Goal: Information Seeking & Learning: Learn about a topic

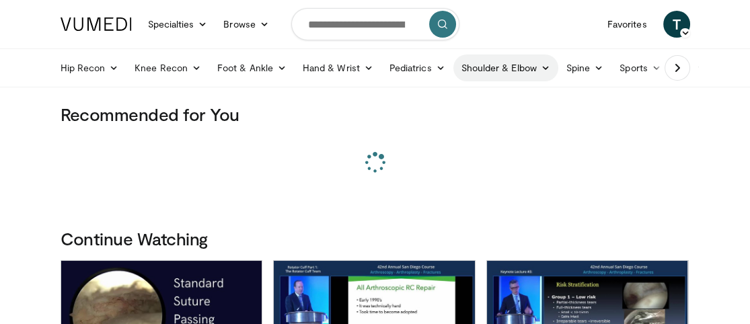
click at [488, 67] on link "Shoulder & Elbow" at bounding box center [505, 67] width 105 height 27
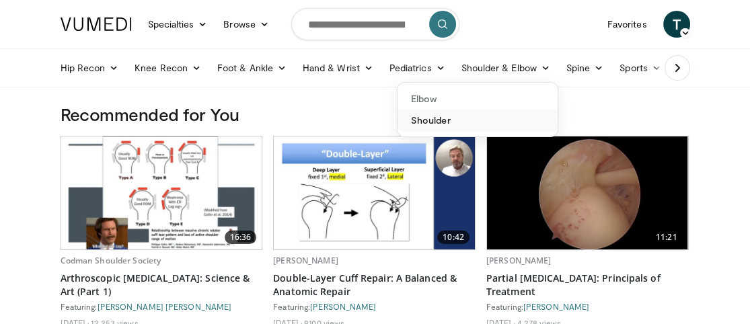
click at [435, 120] on link "Shoulder" at bounding box center [477, 121] width 160 height 22
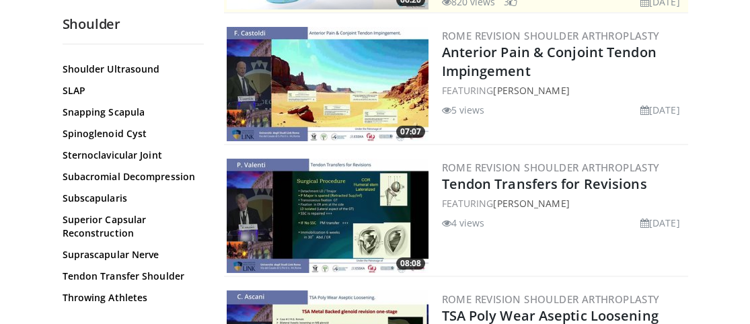
scroll to position [1560, 0]
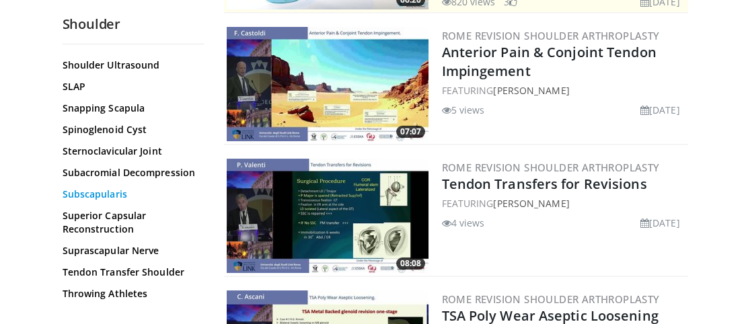
click at [121, 194] on link "Subscapularis" at bounding box center [130, 194] width 134 height 13
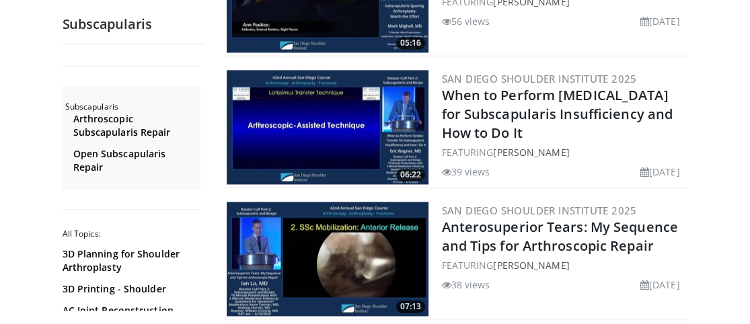
scroll to position [2424, 0]
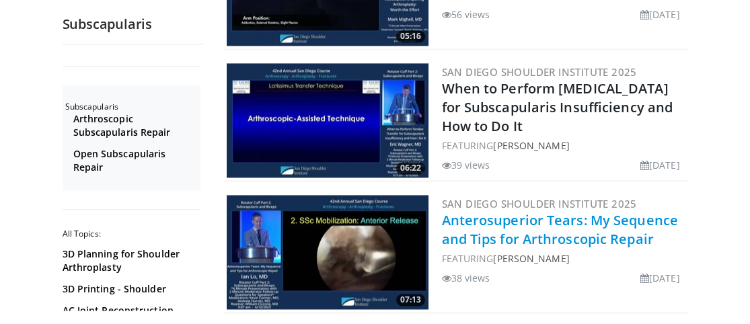
click at [562, 211] on link "Anterosuperior Tears: My Sequence and Tips for Arthroscopic Repair" at bounding box center [560, 229] width 236 height 37
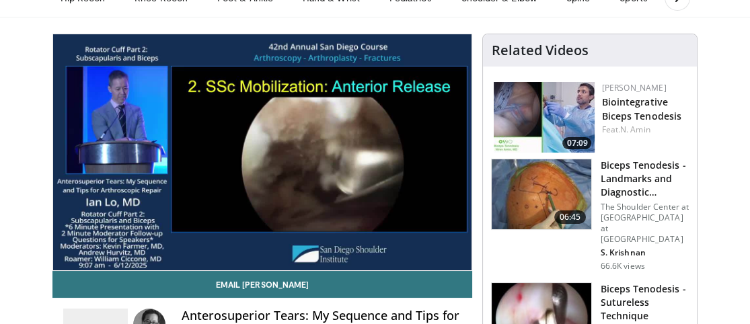
scroll to position [88, 0]
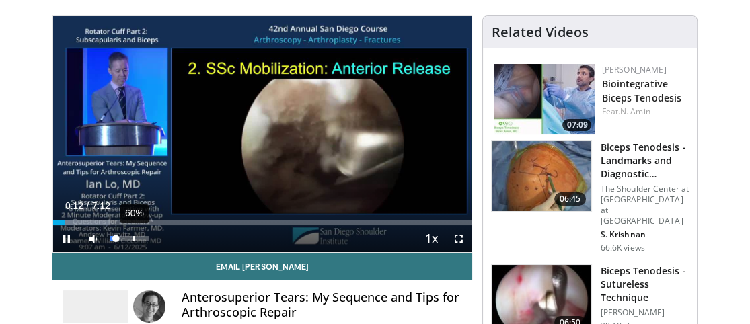
click at [132, 237] on div "60%" at bounding box center [129, 238] width 38 height 5
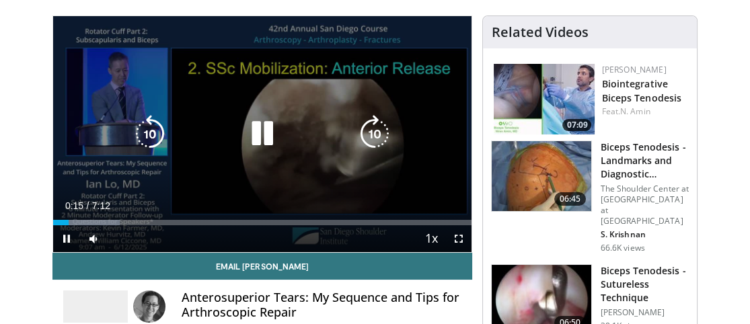
drag, startPoint x: 143, startPoint y: 236, endPoint x: 81, endPoint y: 184, distance: 81.6
click at [81, 184] on div "10 seconds Tap to unmute" at bounding box center [262, 134] width 419 height 236
click at [263, 127] on icon "Video Player" at bounding box center [262, 134] width 38 height 38
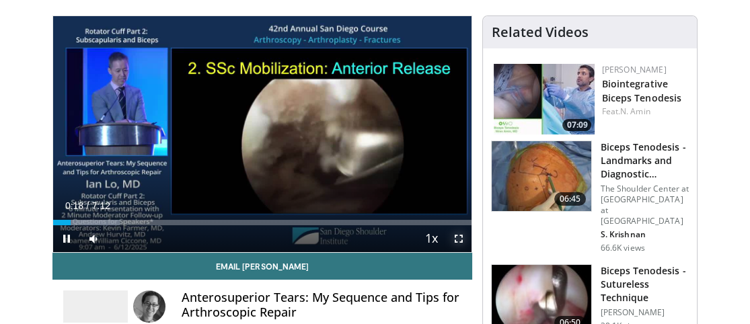
click at [449, 233] on span "Video Player" at bounding box center [457, 238] width 27 height 27
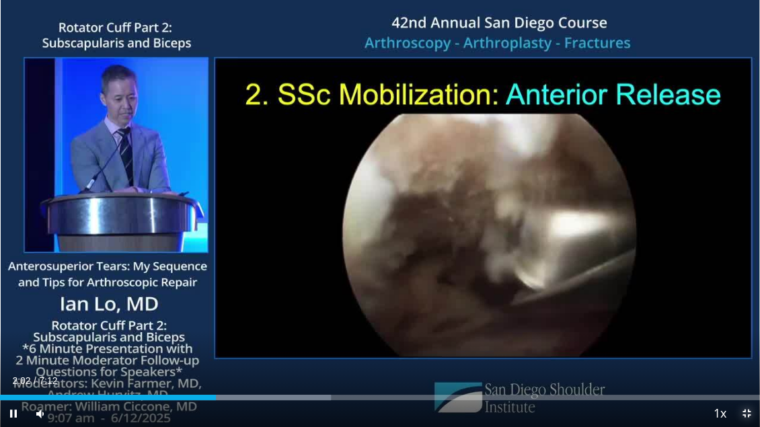
click at [742, 323] on span "Video Player" at bounding box center [746, 413] width 27 height 27
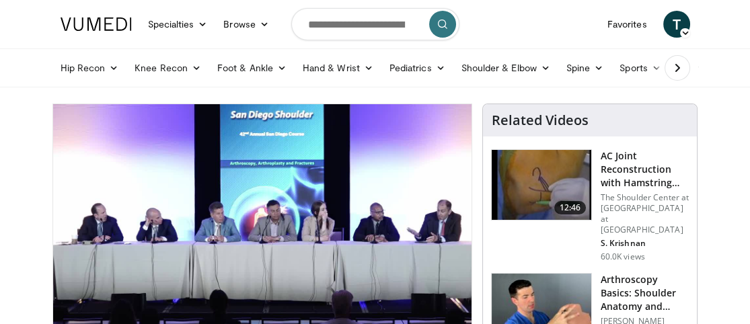
scroll to position [55, 0]
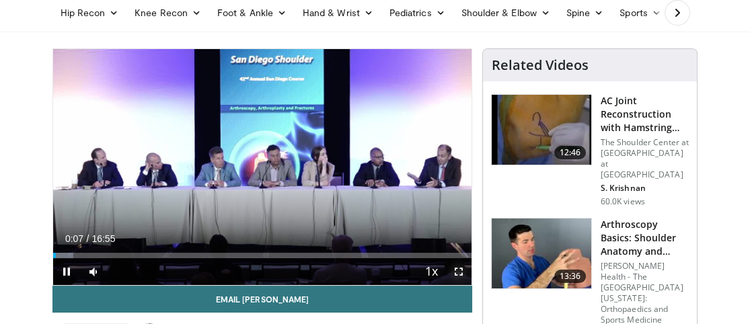
click at [458, 270] on span "Video Player" at bounding box center [457, 271] width 27 height 27
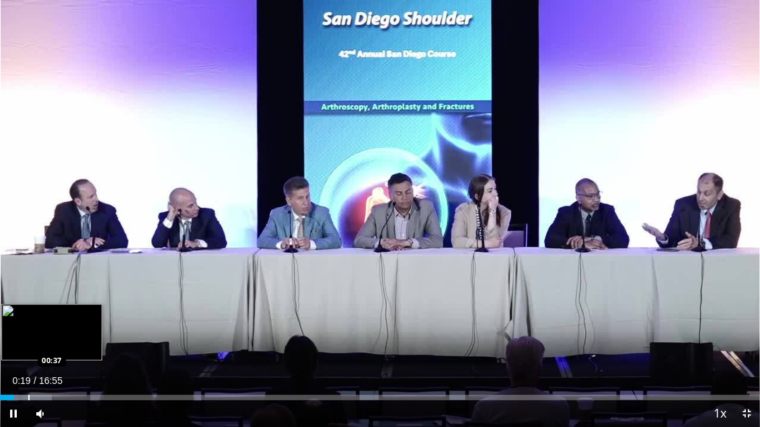
click at [28, 323] on div "Progress Bar" at bounding box center [28, 397] width 1 height 5
click at [22, 323] on div "Progress Bar" at bounding box center [22, 397] width 1 height 5
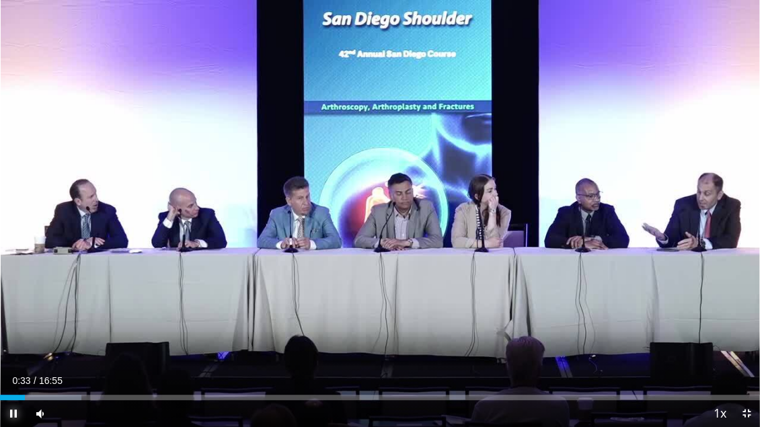
drag, startPoint x: 14, startPoint y: 397, endPoint x: 3, endPoint y: 402, distance: 12.6
click at [3, 323] on span "Video Player" at bounding box center [13, 413] width 27 height 27
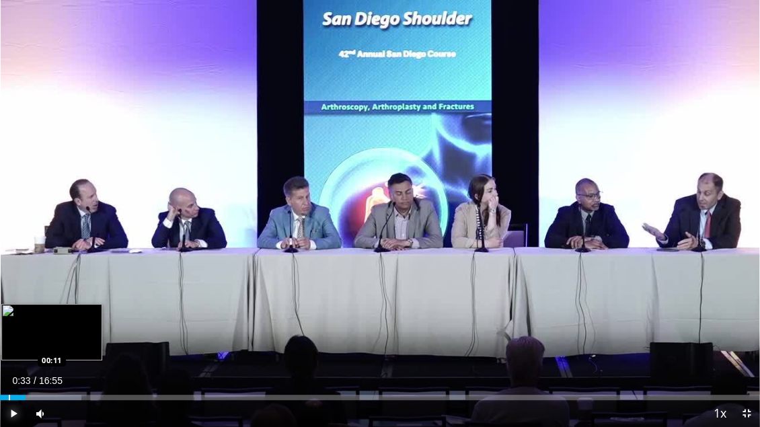
click at [9, 323] on div "Progress Bar" at bounding box center [9, 397] width 1 height 5
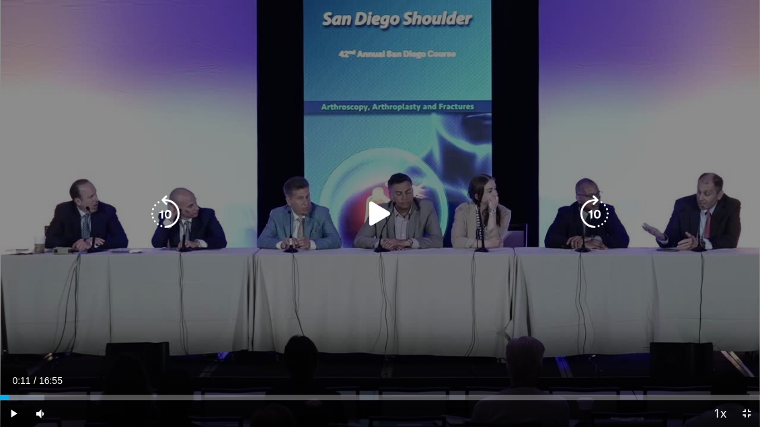
drag, startPoint x: 564, startPoint y: 211, endPoint x: 447, endPoint y: 245, distance: 121.9
click at [447, 245] on div "10 seconds Tap to unmute" at bounding box center [380, 213] width 760 height 427
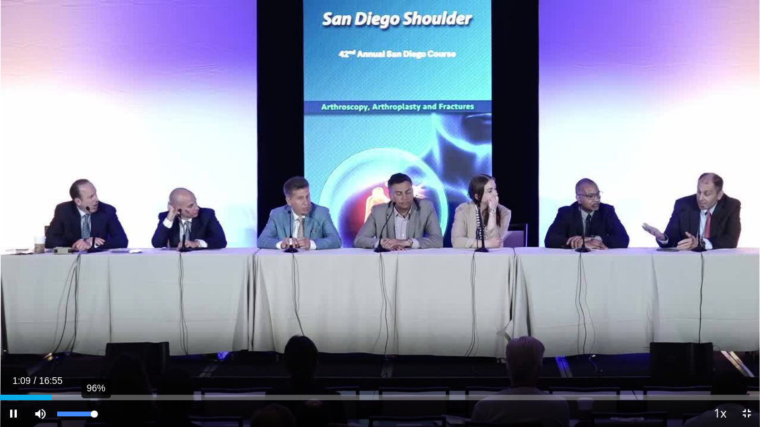
click at [94, 323] on div "96%" at bounding box center [76, 414] width 38 height 5
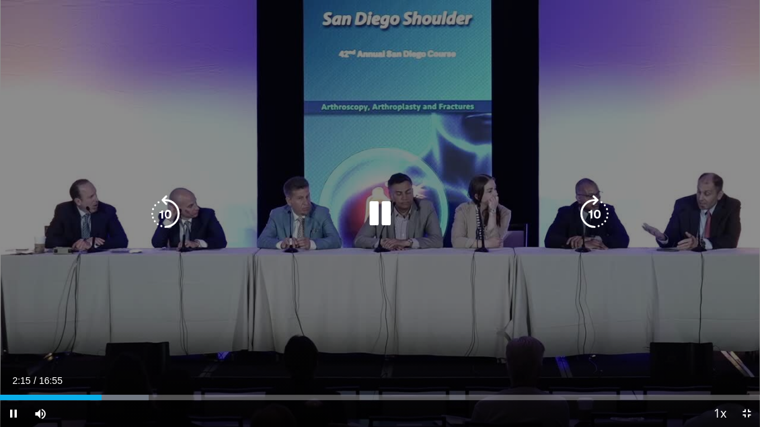
click at [595, 215] on icon "Video Player" at bounding box center [595, 214] width 38 height 38
click at [593, 204] on icon "Video Player" at bounding box center [595, 214] width 38 height 38
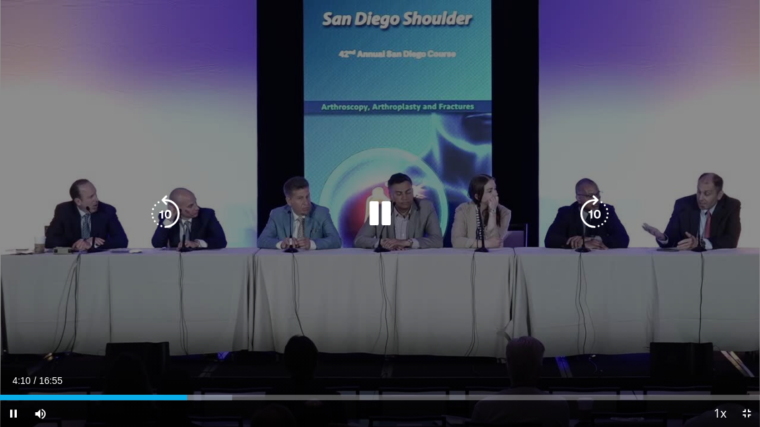
click at [595, 217] on icon "Video Player" at bounding box center [595, 214] width 38 height 38
click at [591, 215] on icon "Video Player" at bounding box center [595, 214] width 38 height 38
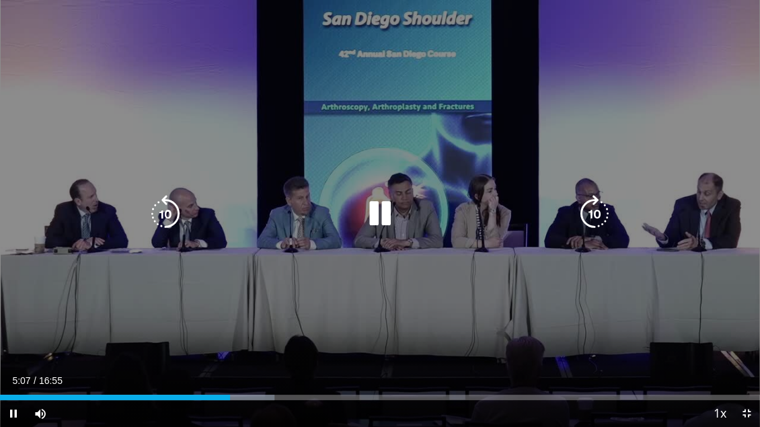
click at [591, 215] on icon "Video Player" at bounding box center [595, 214] width 38 height 38
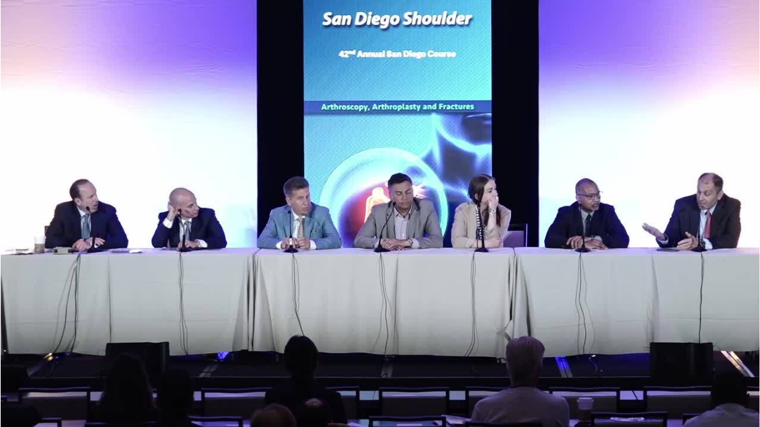
click at [591, 215] on div "10 seconds Tap to unmute" at bounding box center [380, 213] width 760 height 427
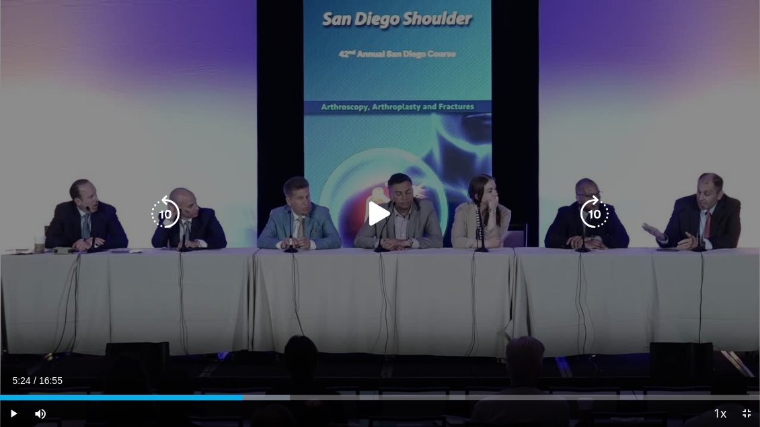
click at [590, 210] on icon "Video Player" at bounding box center [595, 214] width 38 height 38
click at [375, 217] on icon "Video Player" at bounding box center [380, 214] width 38 height 38
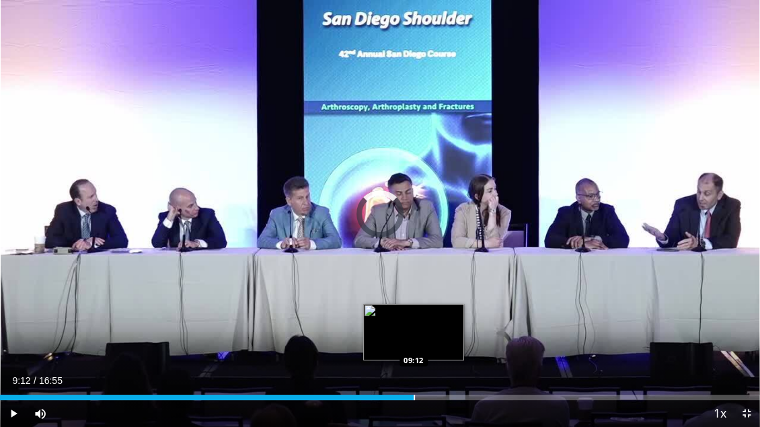
click at [414, 323] on div "Progress Bar" at bounding box center [414, 397] width 1 height 5
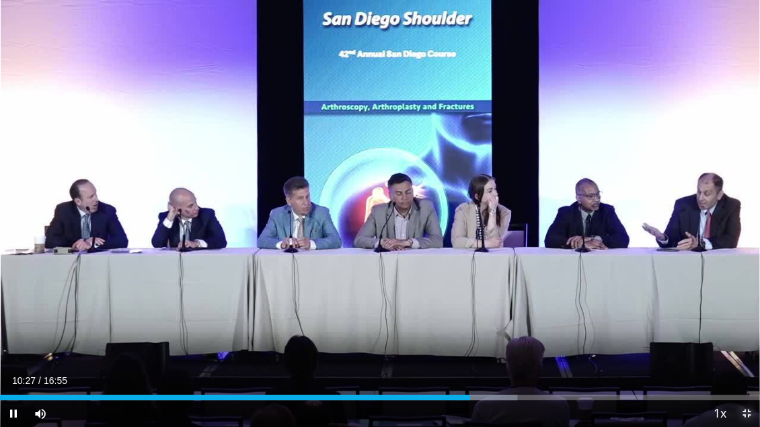
click at [748, 323] on span "Video Player" at bounding box center [746, 413] width 27 height 27
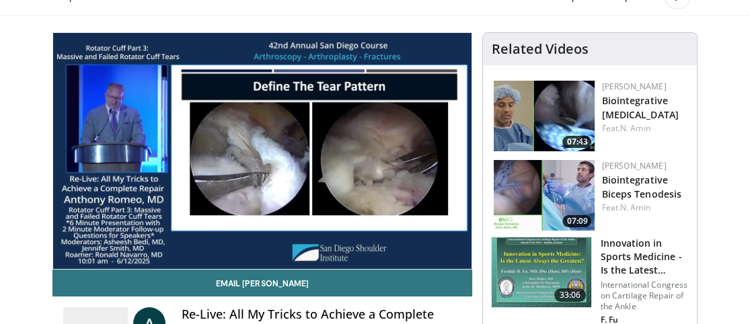
scroll to position [76, 0]
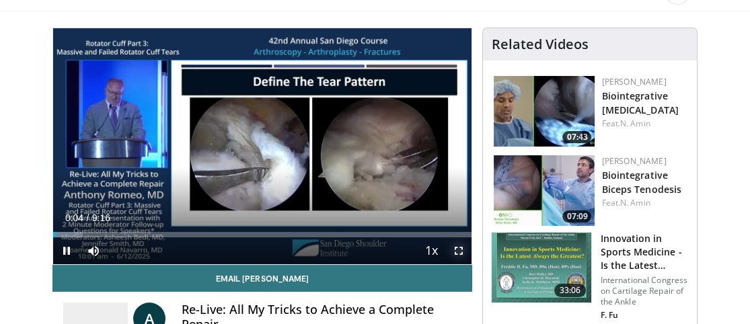
click at [461, 250] on span "Video Player" at bounding box center [457, 250] width 27 height 27
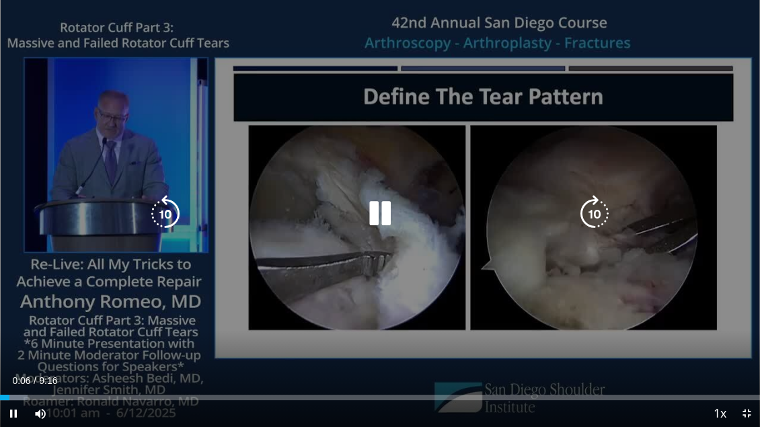
click at [418, 118] on div "10 seconds Tap to unmute" at bounding box center [380, 213] width 760 height 427
click at [381, 216] on icon "Video Player" at bounding box center [380, 214] width 38 height 38
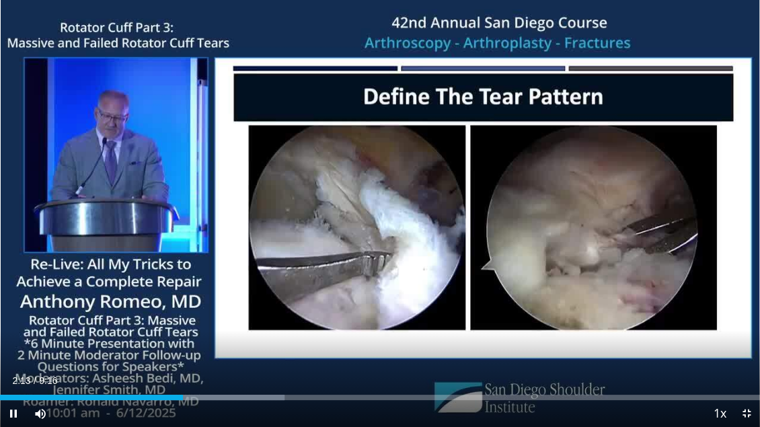
drag, startPoint x: 15, startPoint y: 91, endPoint x: 342, endPoint y: 209, distance: 347.6
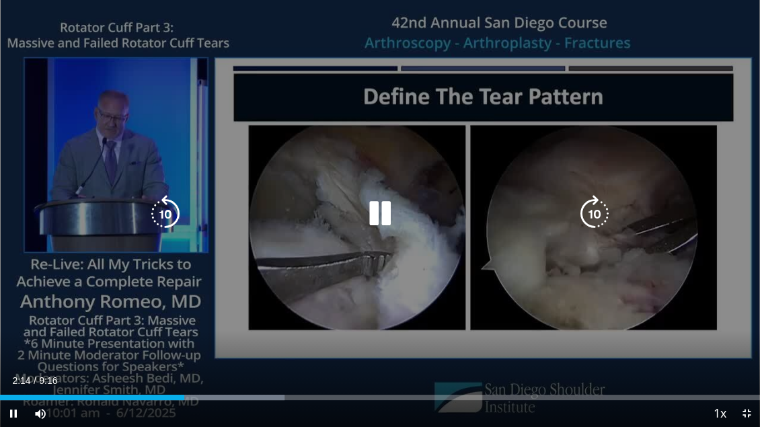
drag, startPoint x: 342, startPoint y: 209, endPoint x: 284, endPoint y: 241, distance: 65.9
click at [284, 241] on div "10 seconds Tap to unmute" at bounding box center [380, 213] width 760 height 427
drag, startPoint x: 230, startPoint y: 201, endPoint x: 165, endPoint y: 194, distance: 65.6
click at [165, 194] on div "10 seconds Tap to unmute" at bounding box center [380, 213] width 760 height 427
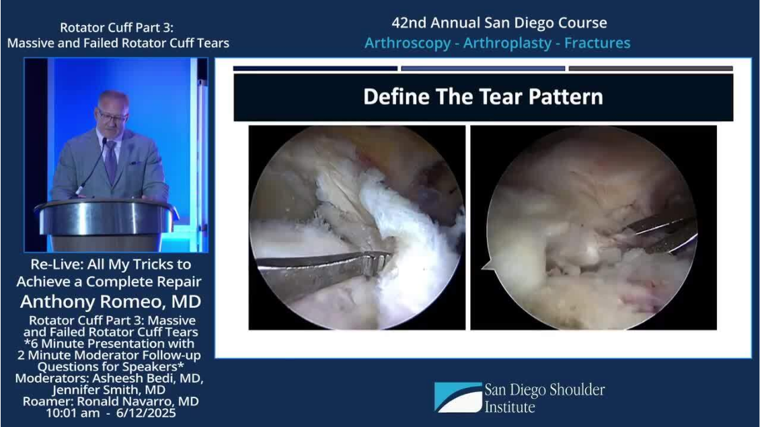
click at [102, 118] on div "10 seconds Tap to unmute" at bounding box center [380, 213] width 760 height 427
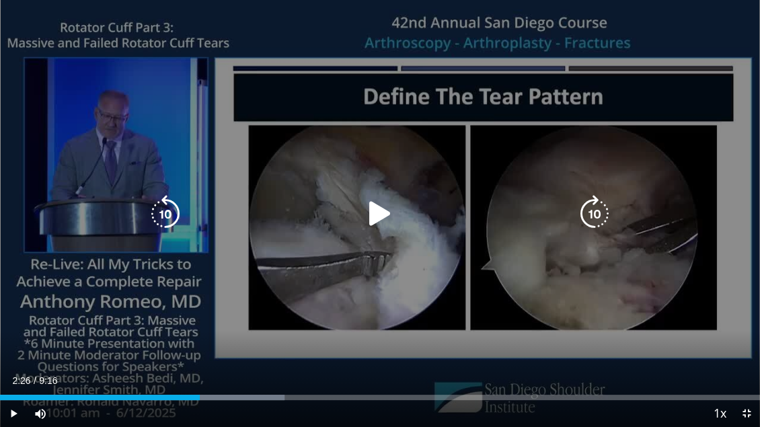
click at [166, 211] on icon "Video Player" at bounding box center [166, 214] width 38 height 38
click at [377, 213] on icon "Video Player" at bounding box center [380, 214] width 38 height 38
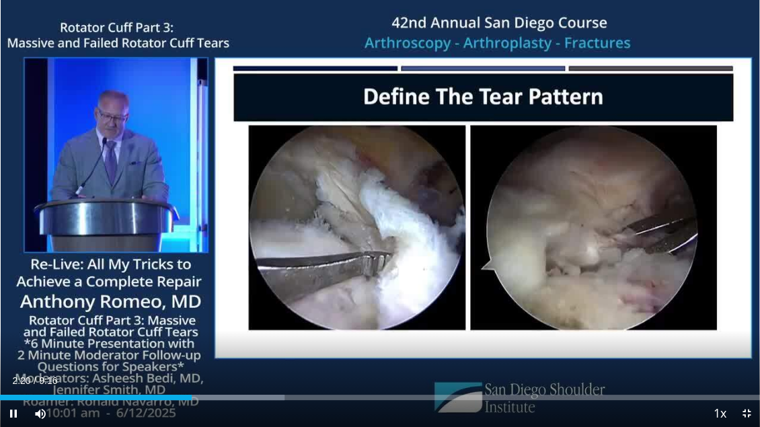
click at [377, 213] on div "10 seconds Tap to unmute" at bounding box center [380, 213] width 760 height 427
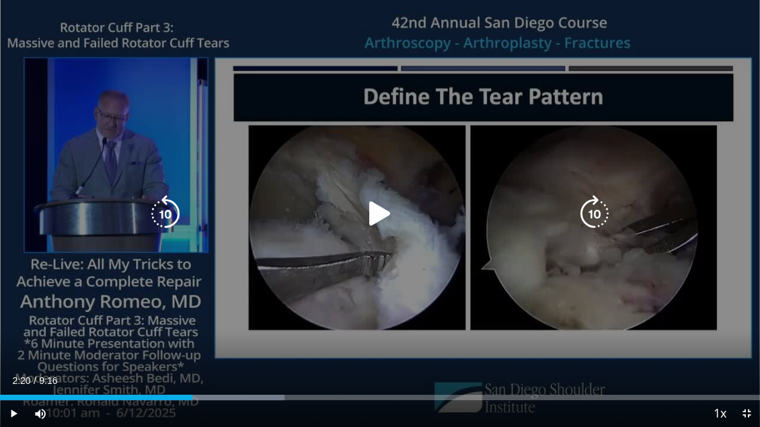
click at [379, 208] on icon "Video Player" at bounding box center [380, 214] width 38 height 38
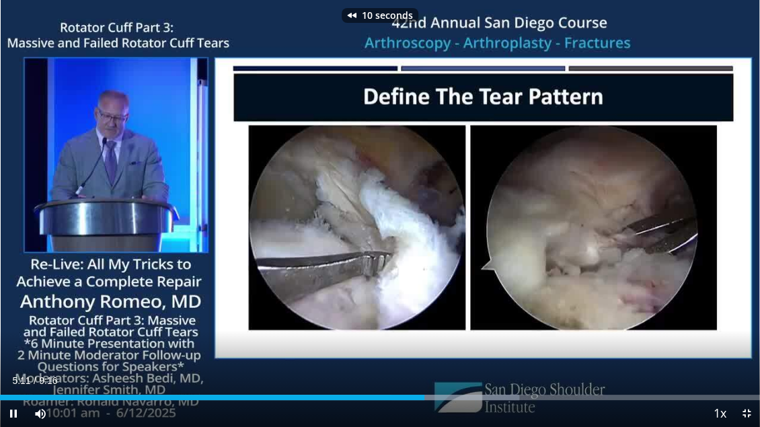
click at [293, 64] on div "10 seconds Tap to unmute" at bounding box center [380, 213] width 760 height 427
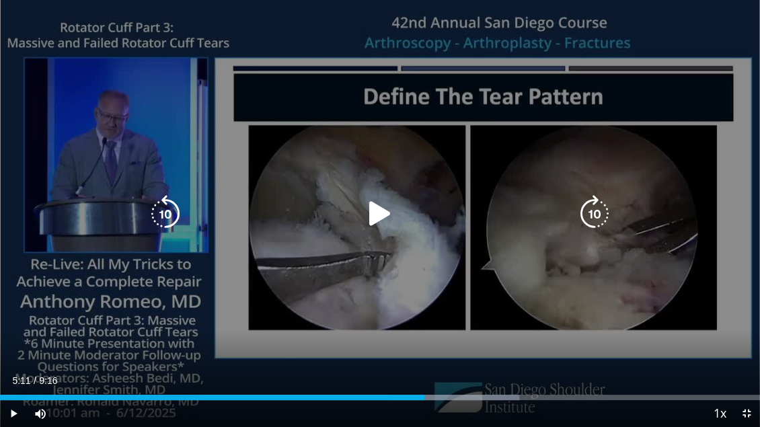
click at [418, 184] on div "10 seconds Tap to unmute" at bounding box center [380, 213] width 760 height 427
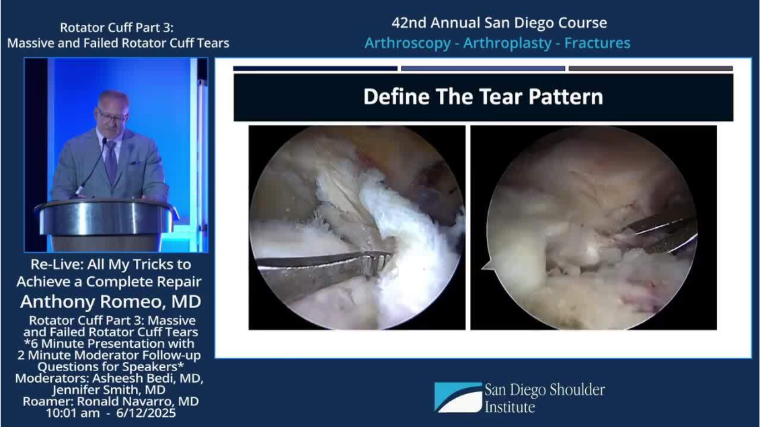
click at [748, 323] on div "10 seconds Tap to unmute" at bounding box center [380, 213] width 760 height 427
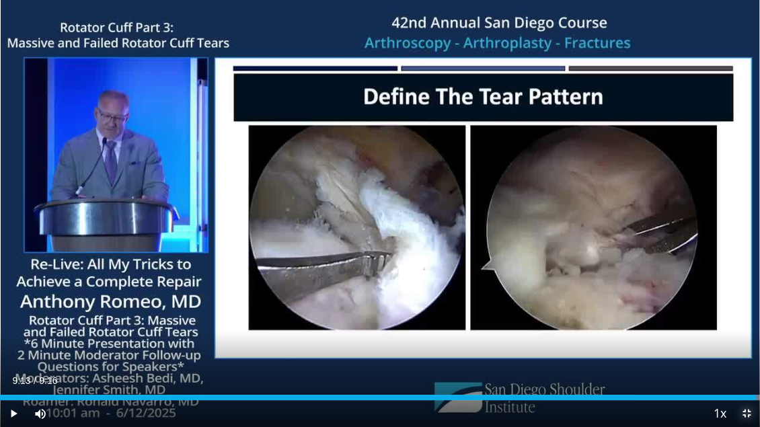
click at [748, 323] on span "Video Player" at bounding box center [746, 413] width 27 height 27
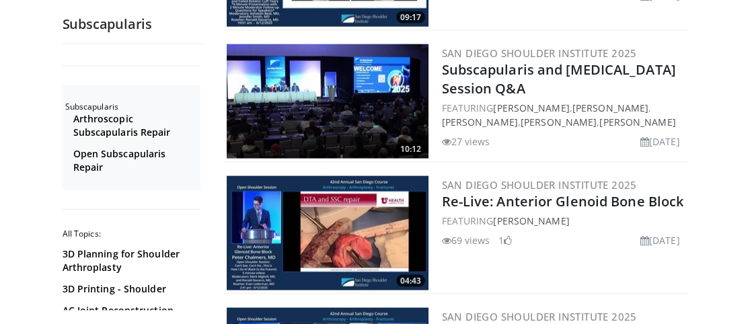
scroll to position [3380, 0]
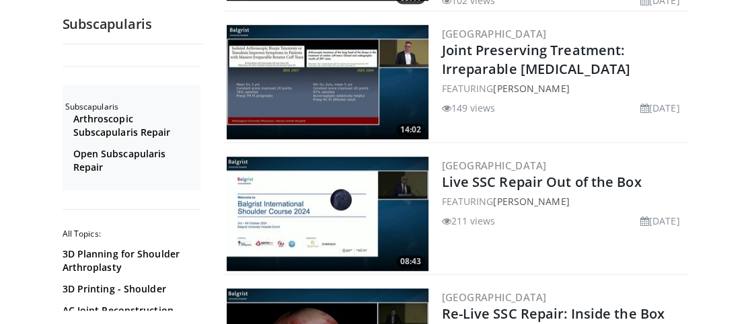
scroll to position [1473, 0]
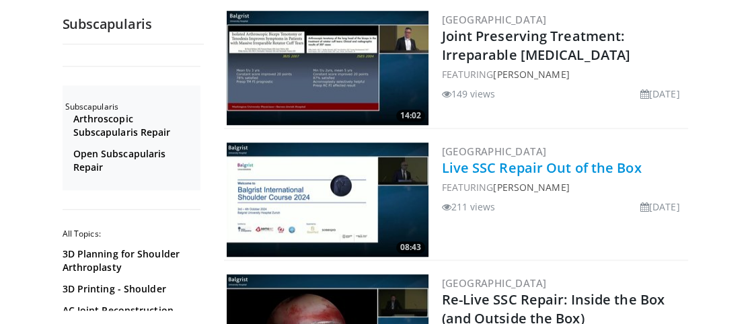
click at [579, 159] on link "Live SSC Repair Out of the Box" at bounding box center [542, 168] width 200 height 18
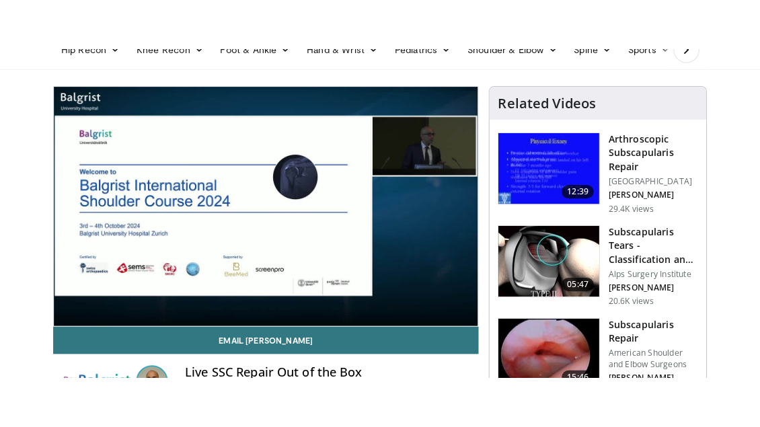
scroll to position [115, 0]
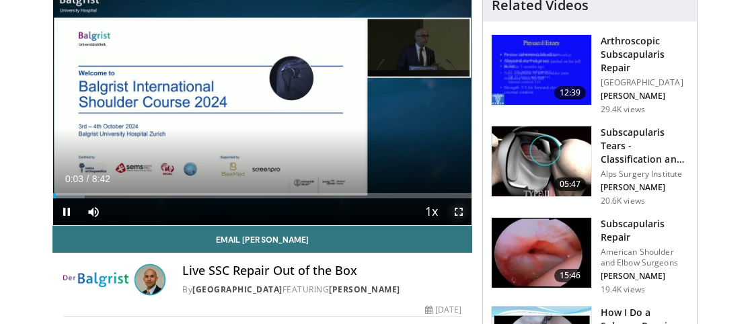
click at [455, 206] on span "Video Player" at bounding box center [457, 211] width 27 height 27
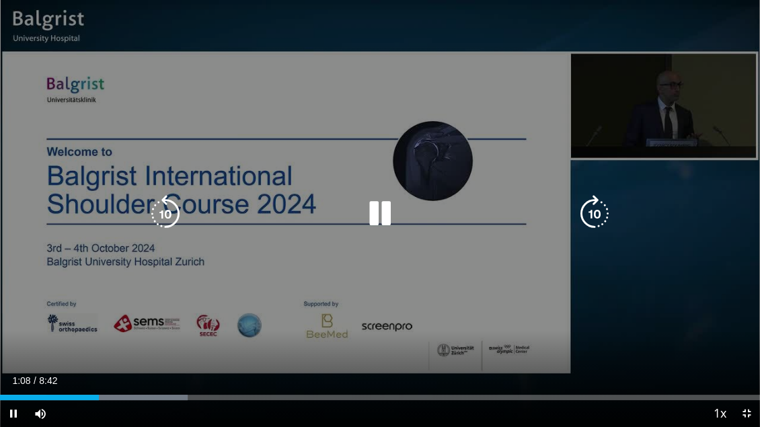
click at [386, 217] on icon "Video Player" at bounding box center [380, 214] width 38 height 38
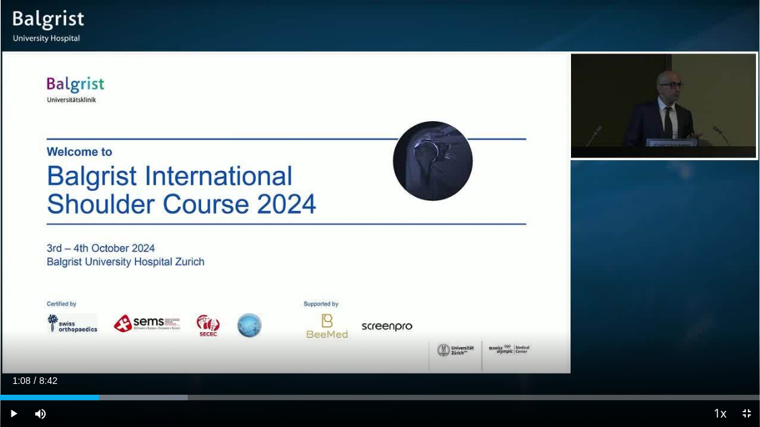
click at [386, 217] on div "10 seconds Tap to unmute" at bounding box center [380, 213] width 760 height 427
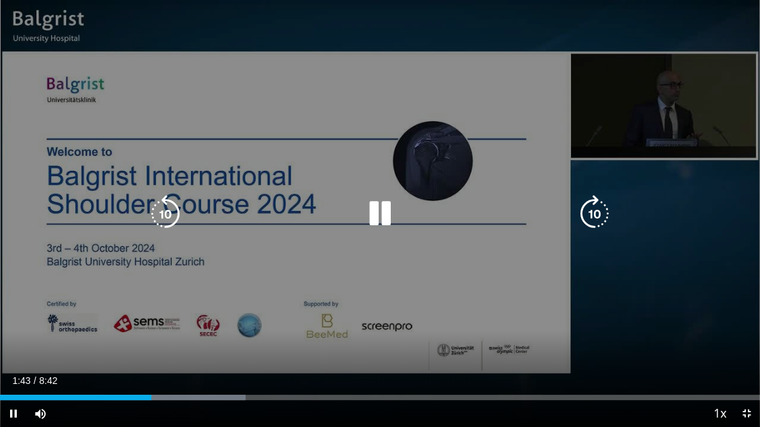
click at [336, 106] on div "10 seconds Tap to unmute" at bounding box center [380, 213] width 760 height 427
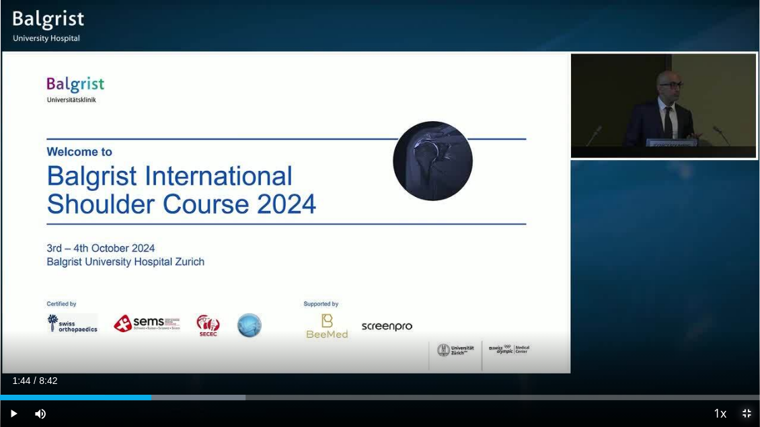
click at [745, 323] on span "Video Player" at bounding box center [746, 413] width 27 height 27
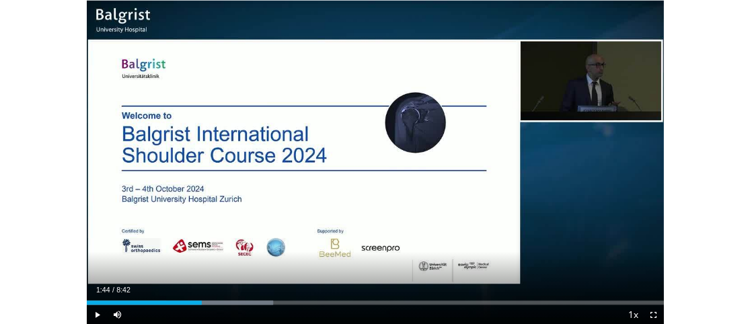
scroll to position [352, 0]
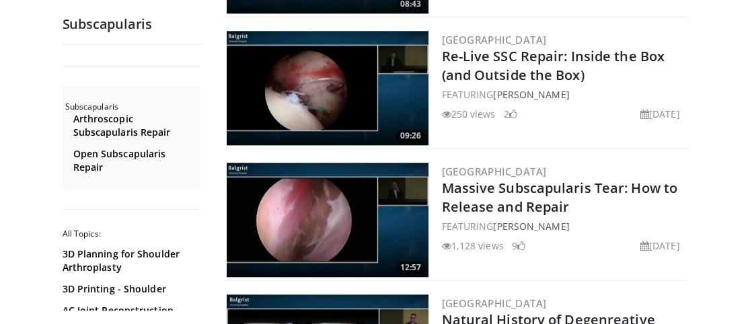
scroll to position [1722, 0]
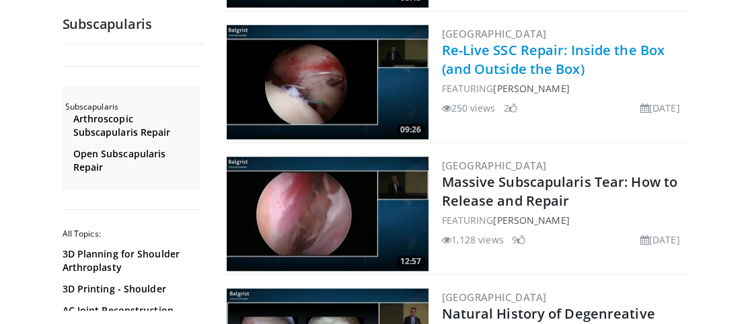
click at [564, 41] on link "Re-Live SSC Repair: Inside the Box (and Outside the Box)" at bounding box center [553, 59] width 223 height 37
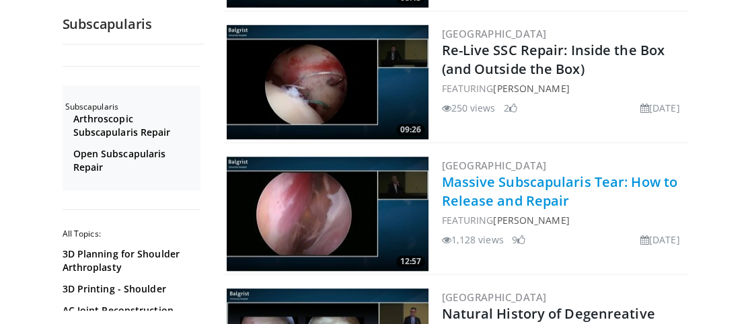
click at [514, 173] on link "Massive Subscapularis Tear: How to Release and Repair" at bounding box center [559, 191] width 235 height 37
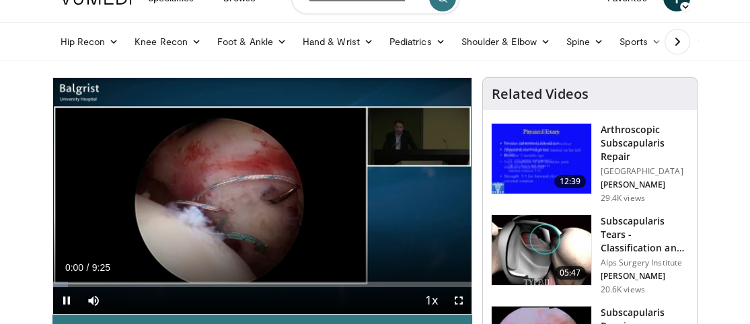
scroll to position [54, 0]
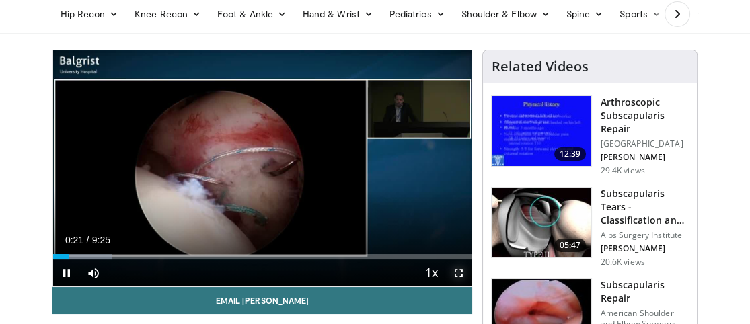
click at [459, 270] on span "Video Player" at bounding box center [457, 273] width 27 height 27
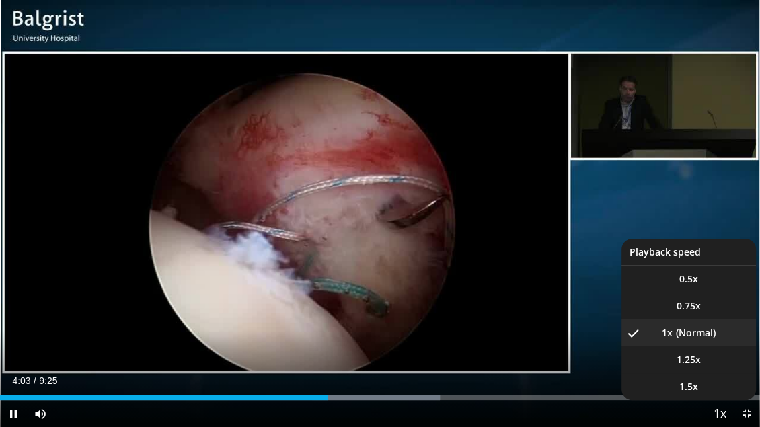
click at [717, 323] on span "Video Player" at bounding box center [719, 414] width 19 height 27
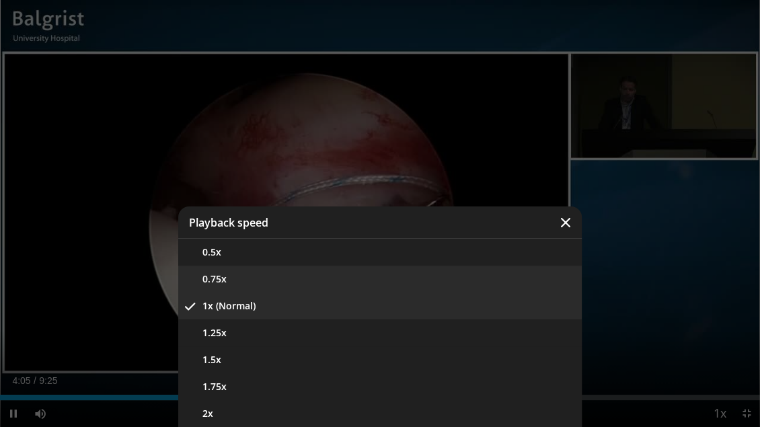
drag, startPoint x: 717, startPoint y: 413, endPoint x: 285, endPoint y: 282, distance: 451.2
click at [285, 282] on button "0.75x" at bounding box center [379, 279] width 403 height 27
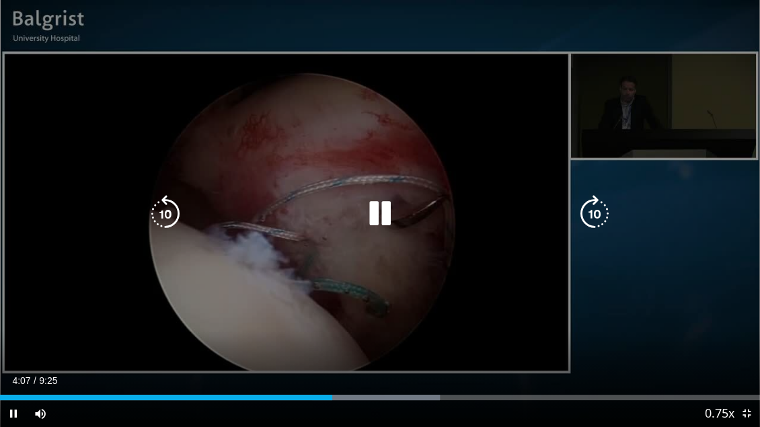
click at [191, 254] on div "20 seconds Tap to unmute" at bounding box center [380, 213] width 760 height 427
drag, startPoint x: 190, startPoint y: 254, endPoint x: 204, endPoint y: 253, distance: 14.2
click at [204, 253] on div "20 seconds Tap to unmute" at bounding box center [380, 213] width 760 height 427
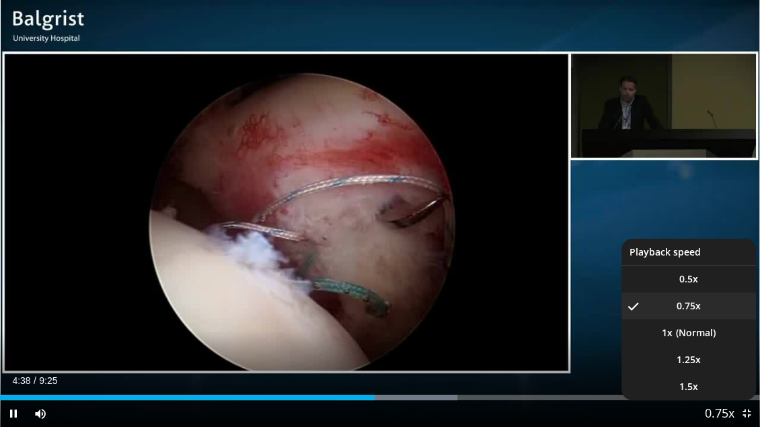
click at [720, 323] on span "Video Player" at bounding box center [719, 414] width 19 height 27
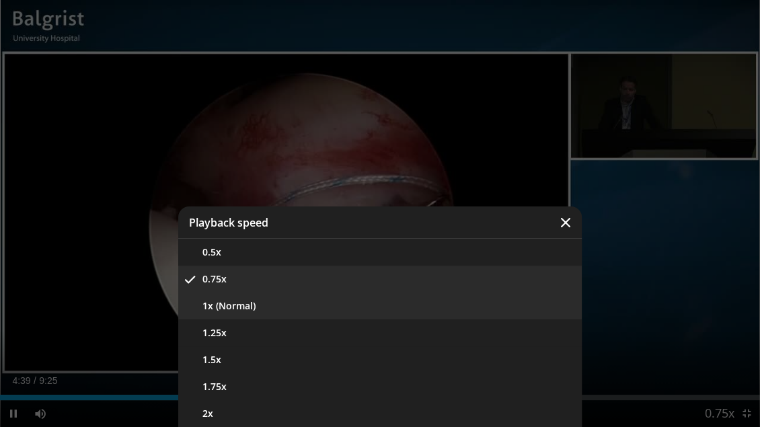
click at [247, 306] on button "1x (Normal)" at bounding box center [379, 306] width 403 height 27
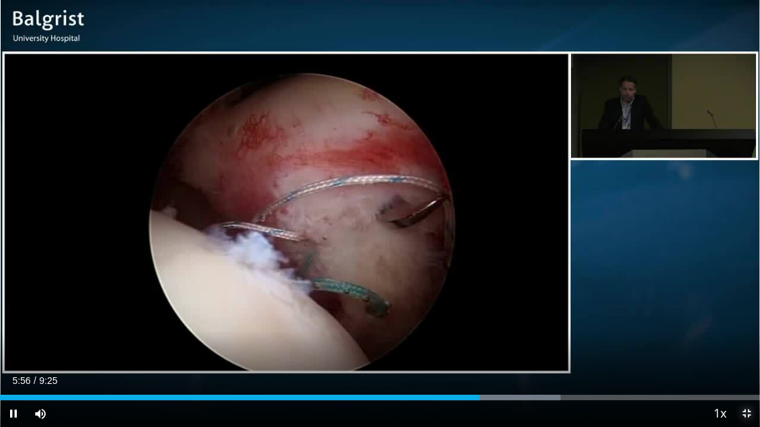
click at [742, 323] on span "Video Player" at bounding box center [746, 413] width 27 height 27
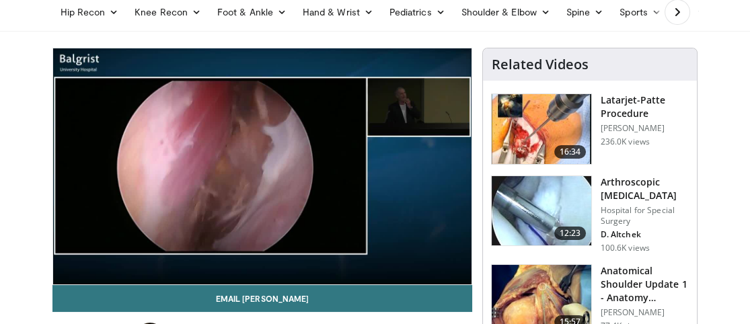
scroll to position [44, 0]
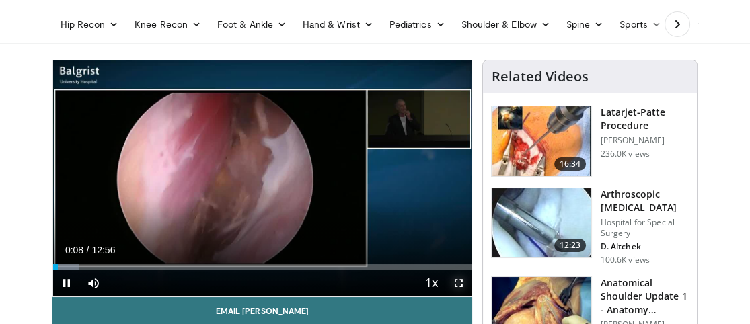
click at [460, 286] on span "Video Player" at bounding box center [457, 283] width 27 height 27
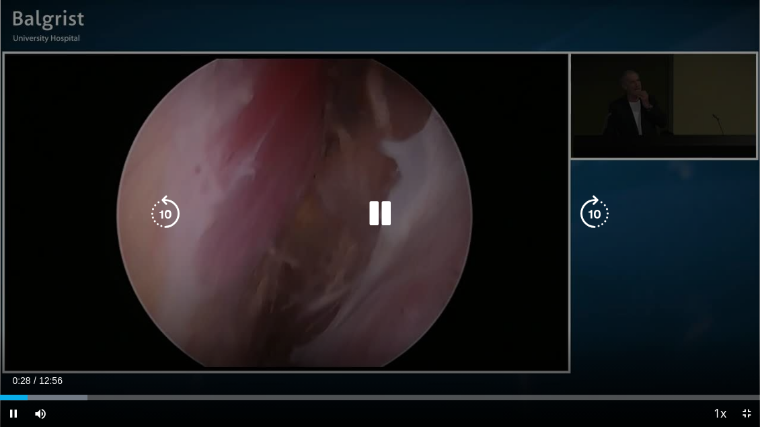
click at [595, 212] on icon "Video Player" at bounding box center [595, 214] width 38 height 38
click at [150, 98] on div "30 seconds Tap to unmute" at bounding box center [380, 213] width 760 height 427
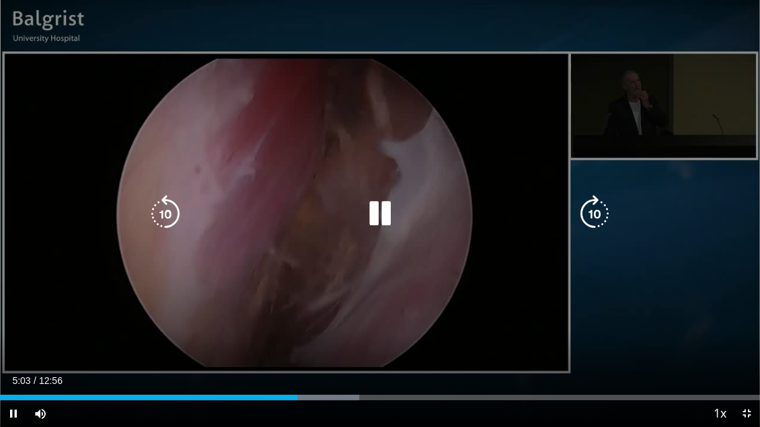
click at [375, 214] on icon "Video Player" at bounding box center [380, 214] width 38 height 38
click at [724, 23] on div "10 seconds Tap to unmute" at bounding box center [380, 213] width 760 height 427
